Goal: Task Accomplishment & Management: Manage account settings

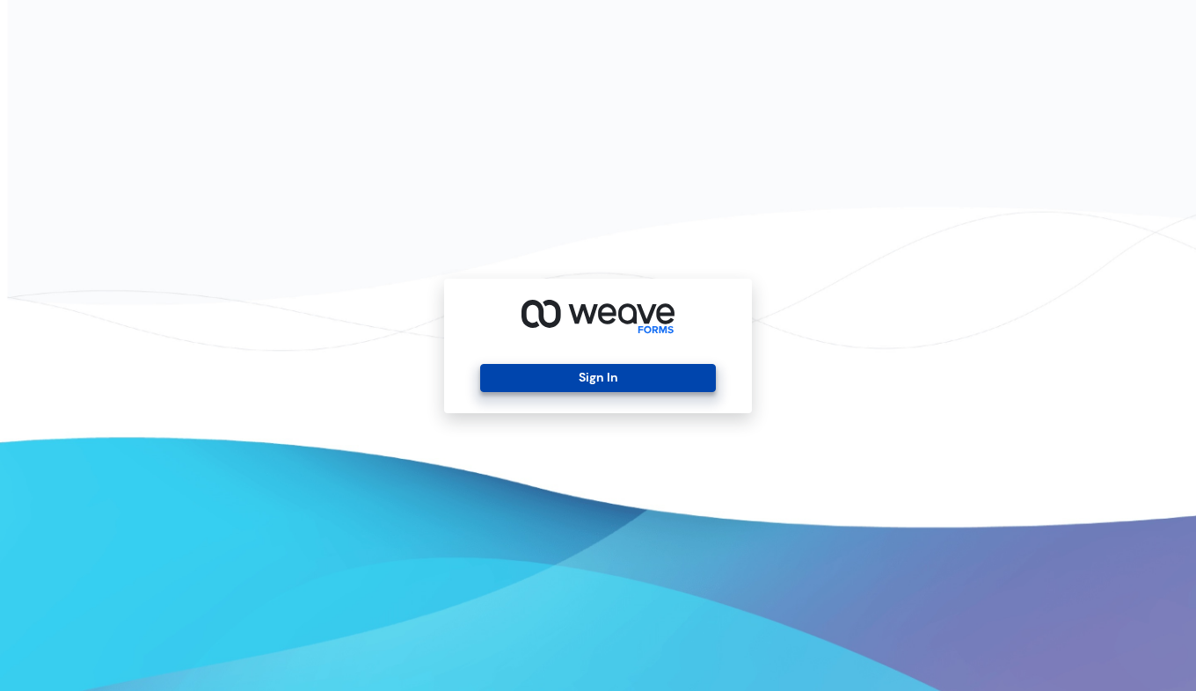
click at [643, 364] on button "Sign In" at bounding box center [597, 378] width 235 height 28
